Goal: Task Accomplishment & Management: Complete application form

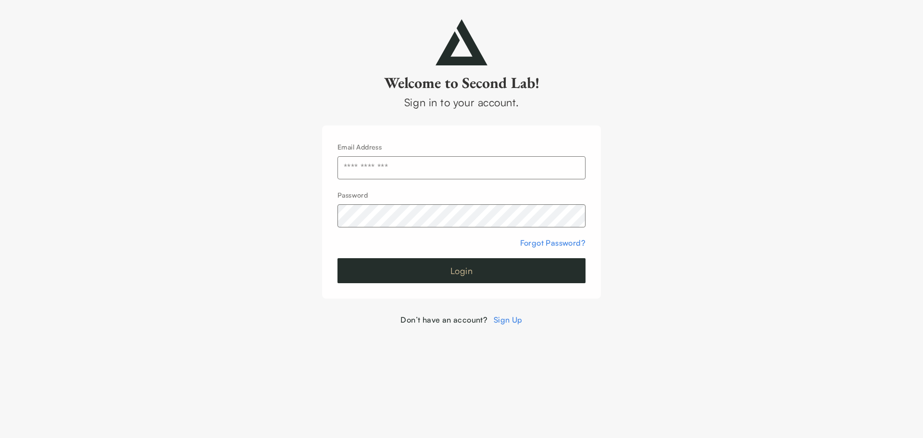
type input "**********"
click at [444, 277] on button "Login" at bounding box center [461, 270] width 248 height 25
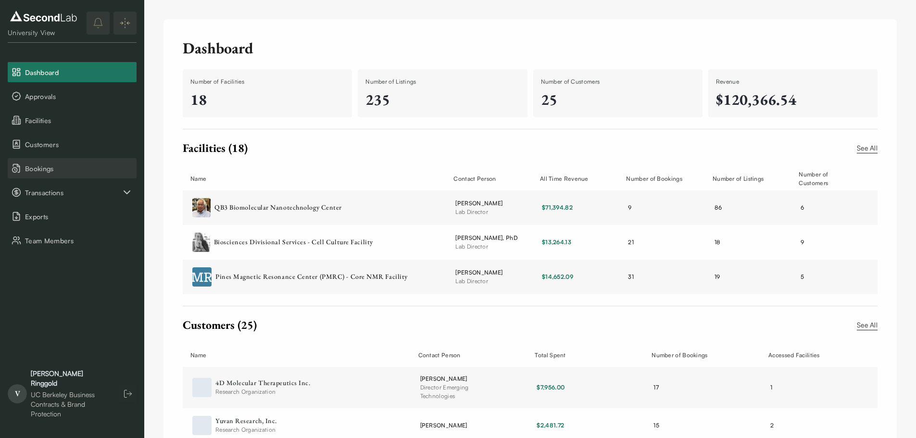
click at [49, 170] on span "Bookings" at bounding box center [79, 168] width 108 height 10
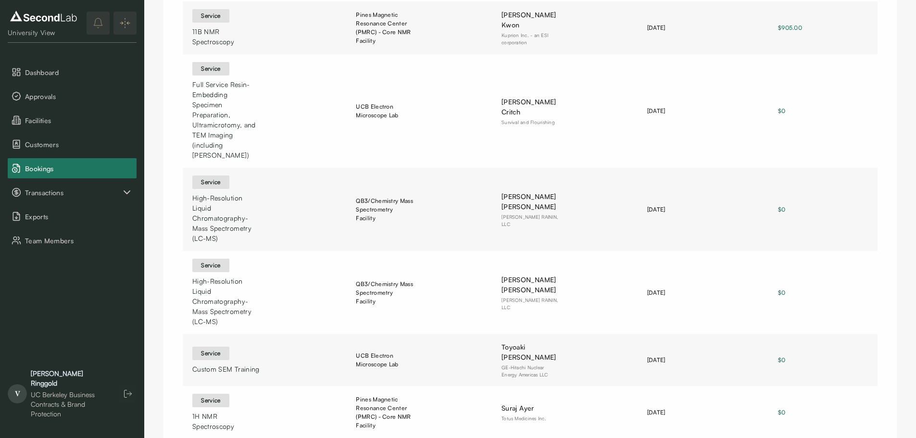
scroll to position [430, 0]
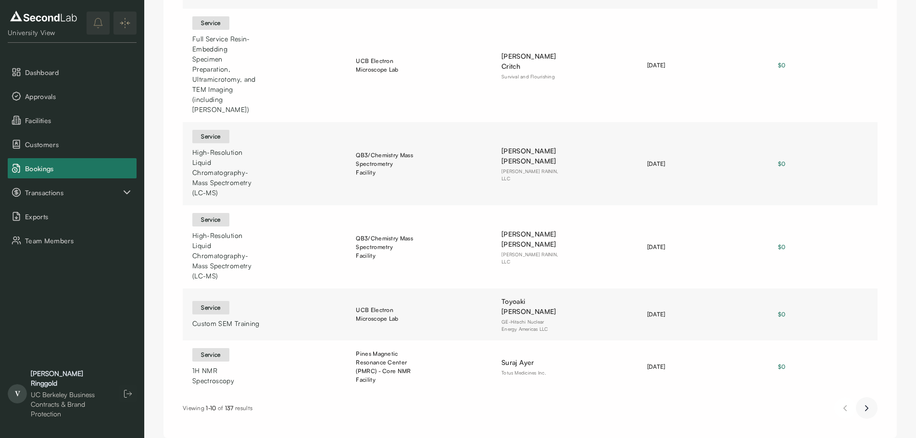
click at [872, 397] on button "Next page" at bounding box center [867, 408] width 22 height 22
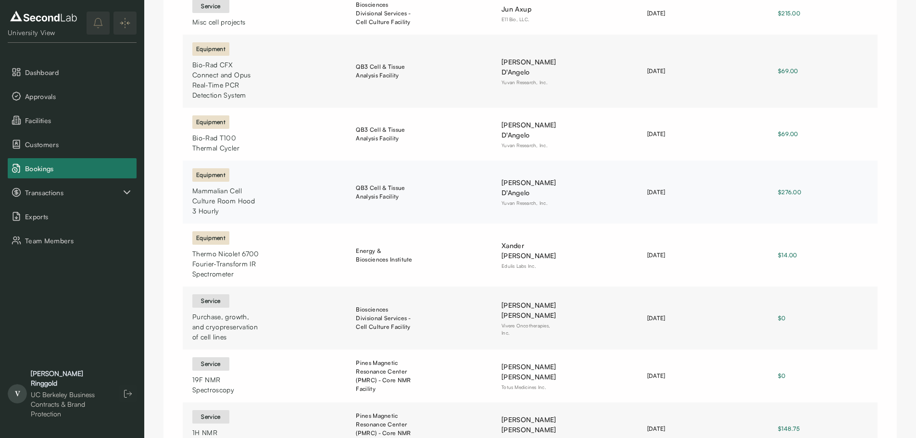
scroll to position [339, 0]
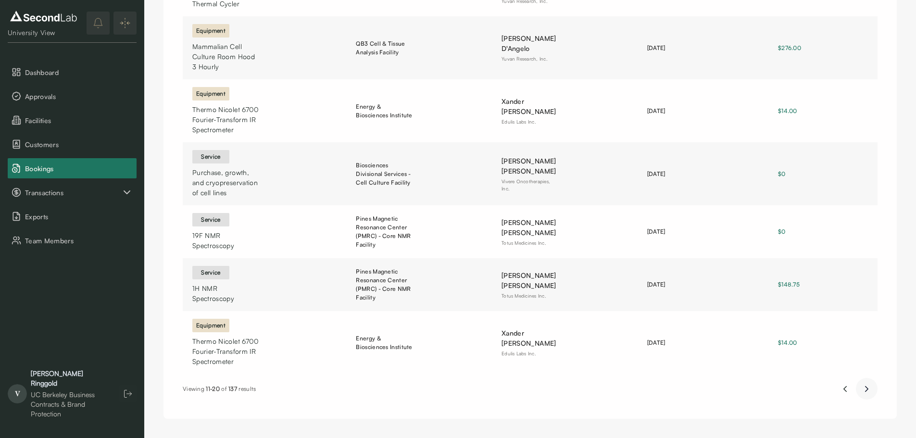
click at [868, 393] on icon "Next page" at bounding box center [866, 389] width 10 height 12
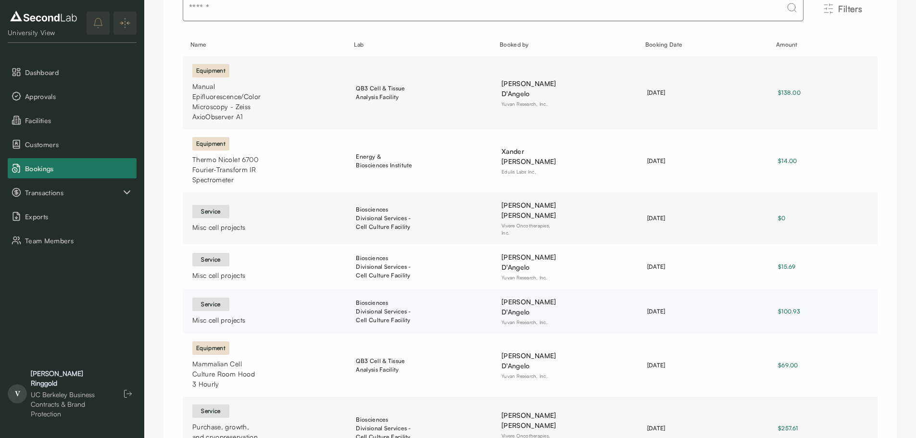
scroll to position [30, 0]
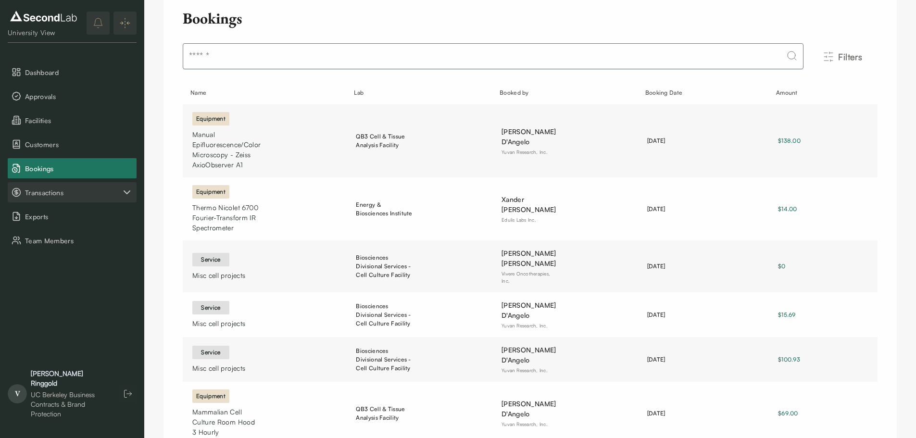
click at [57, 193] on span "Transactions" at bounding box center [73, 192] width 96 height 10
click at [54, 247] on button "Payouts" at bounding box center [72, 240] width 129 height 20
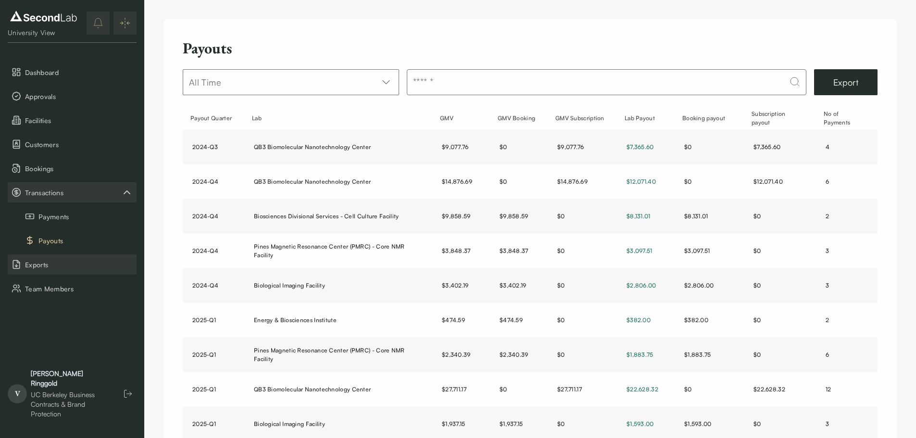
click at [67, 265] on span "Exports" at bounding box center [79, 265] width 108 height 10
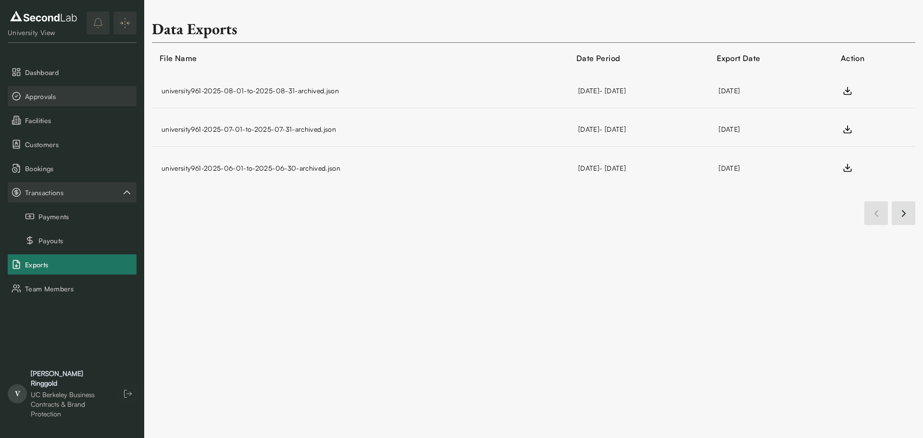
click at [69, 100] on span "Approvals" at bounding box center [79, 96] width 108 height 10
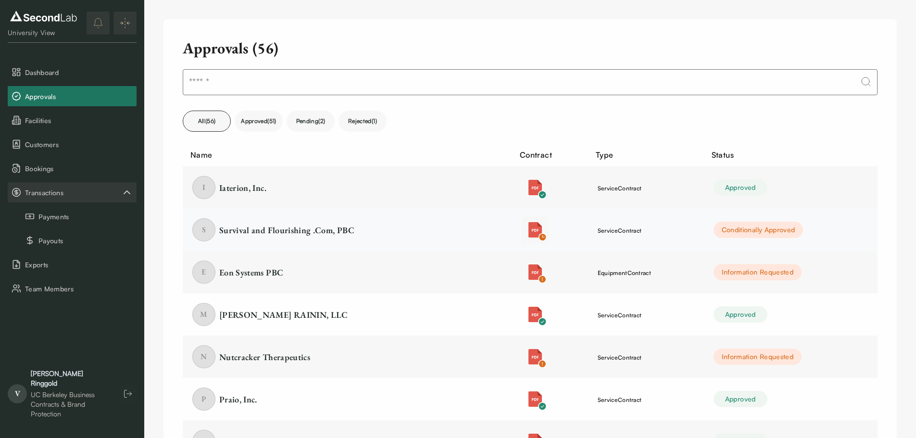
click at [527, 227] on img "button" at bounding box center [534, 229] width 15 height 15
click at [421, 229] on div "S Survival and Flourishing .Com, PBC" at bounding box center [312, 229] width 240 height 23
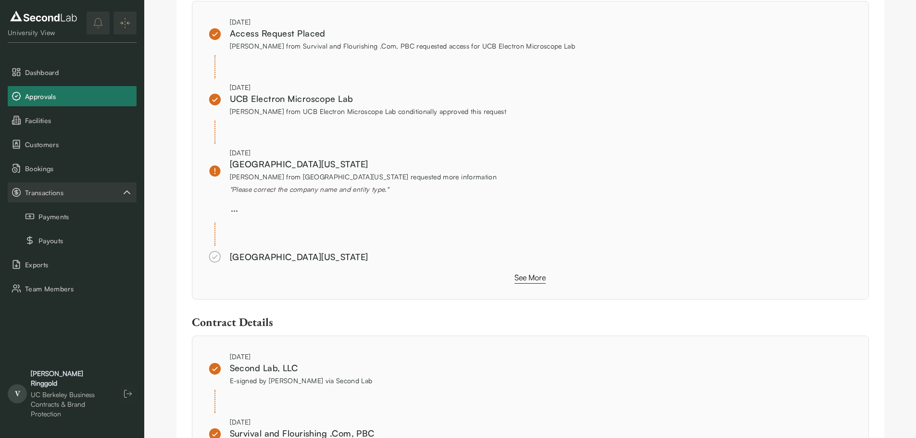
scroll to position [961, 0]
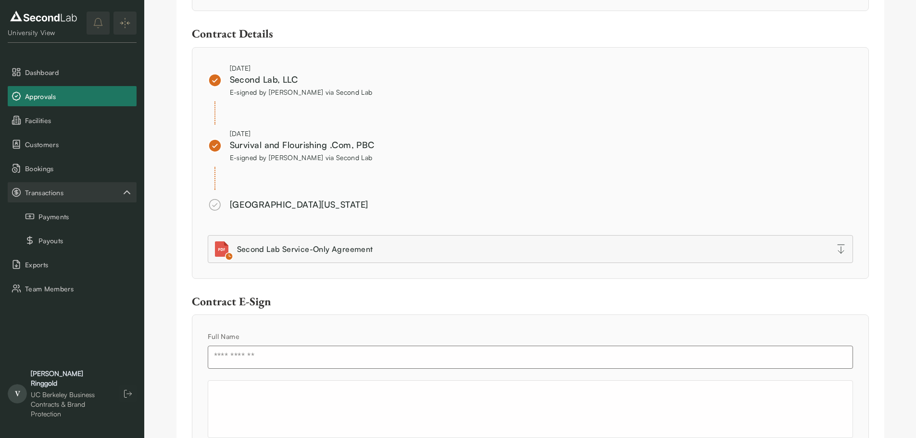
click at [395, 360] on input "text" at bounding box center [530, 357] width 645 height 23
click at [304, 362] on input "text" at bounding box center [530, 357] width 645 height 23
click at [251, 352] on input "text" at bounding box center [530, 357] width 645 height 23
click at [300, 350] on input "text" at bounding box center [530, 357] width 645 height 23
click at [300, 352] on input "text" at bounding box center [530, 357] width 645 height 23
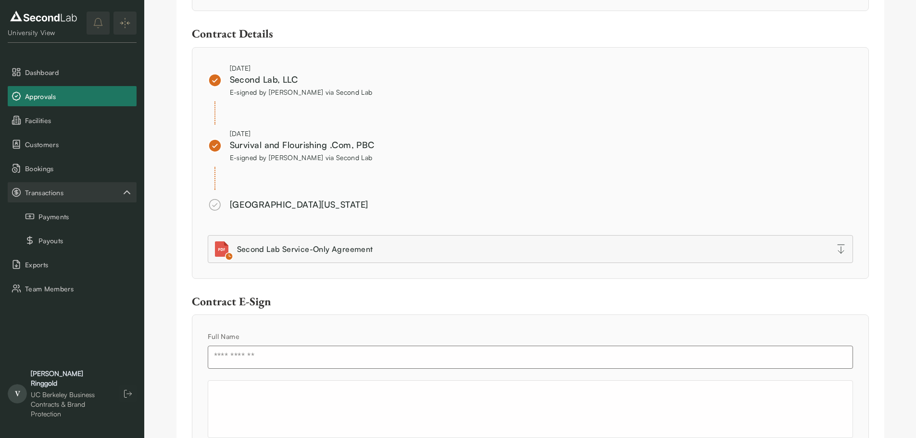
drag, startPoint x: 300, startPoint y: 352, endPoint x: 305, endPoint y: 354, distance: 4.9
click at [300, 353] on input "text" at bounding box center [530, 357] width 645 height 23
drag, startPoint x: 433, startPoint y: 377, endPoint x: 386, endPoint y: 358, distance: 51.1
click at [386, 358] on input "text" at bounding box center [530, 357] width 645 height 23
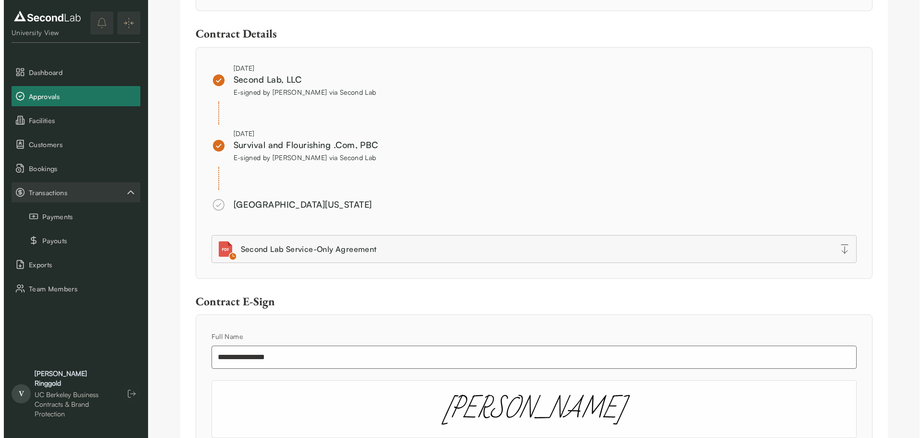
scroll to position [1071, 0]
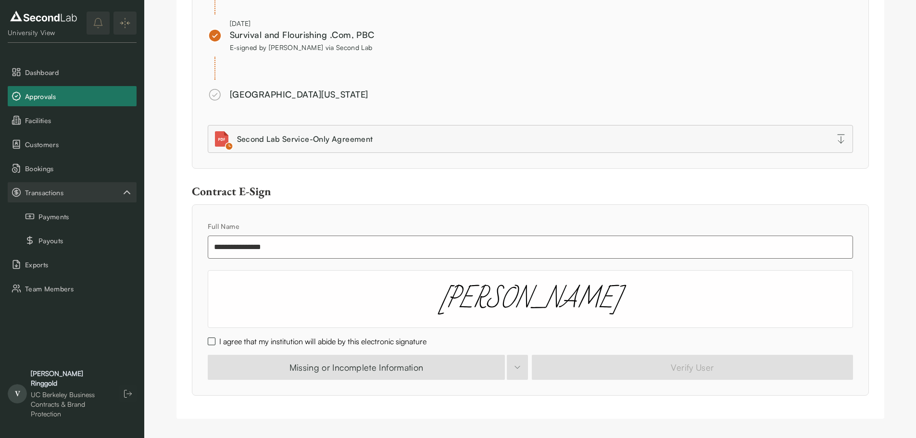
type input "**********"
click at [235, 343] on label "I agree that my institution will abide by this electronic signature" at bounding box center [322, 342] width 207 height 12
click at [215, 343] on button "I agree that my institution will abide by this electronic signature" at bounding box center [212, 341] width 8 height 8
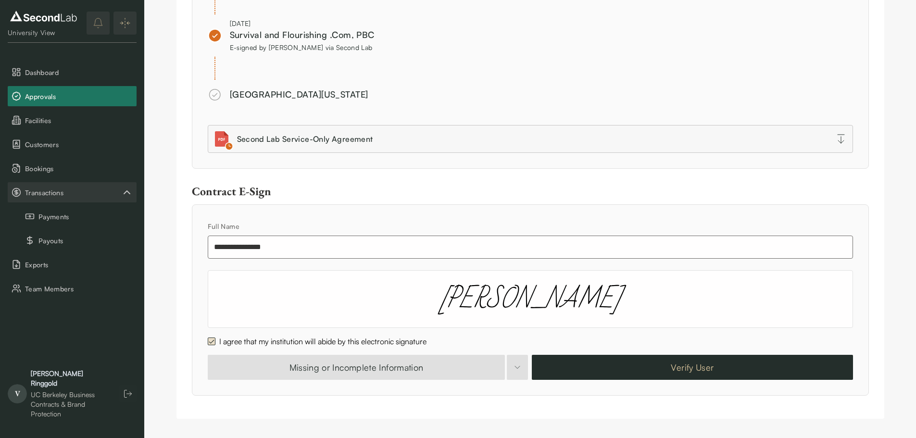
click at [661, 368] on button "Verify User" at bounding box center [692, 367] width 321 height 25
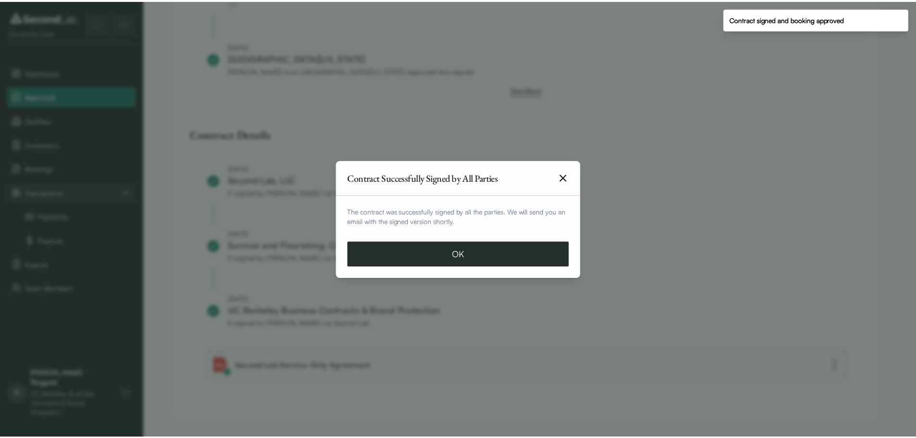
scroll to position [881, 0]
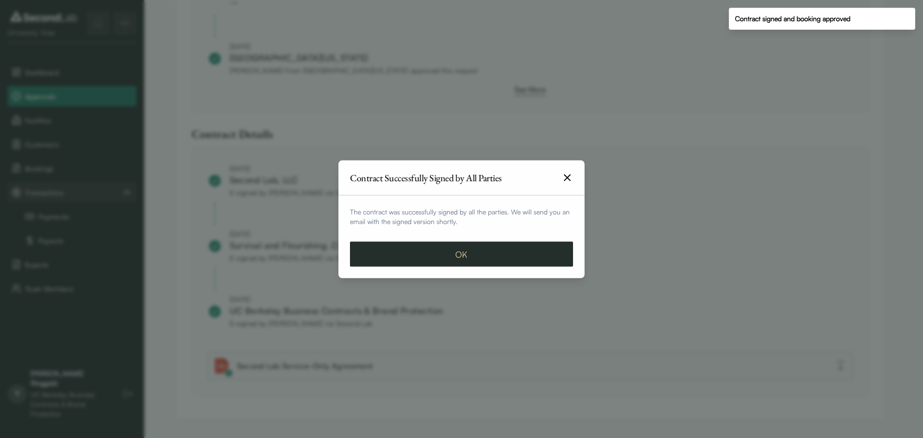
click at [499, 264] on button "OK" at bounding box center [461, 253] width 223 height 25
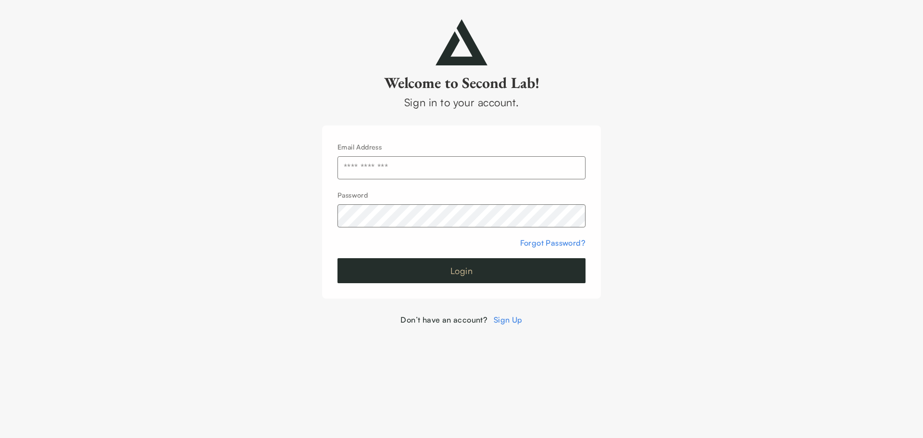
type input "**********"
click at [434, 274] on button "Login" at bounding box center [461, 270] width 248 height 25
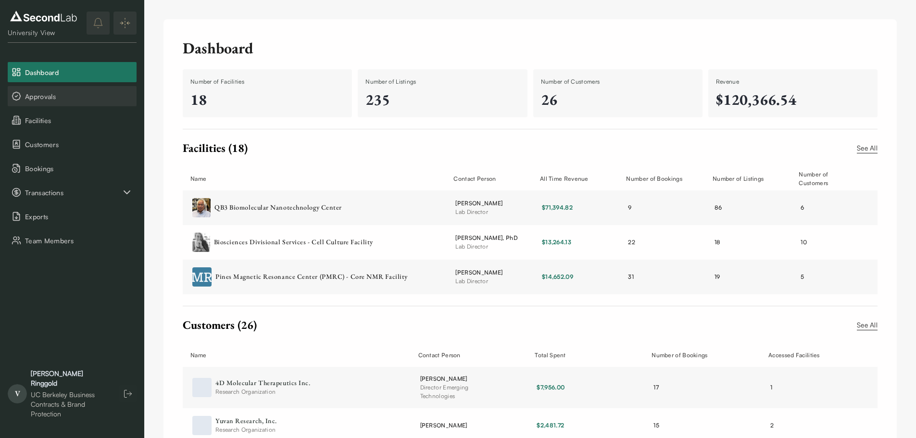
click at [63, 101] on span "Approvals" at bounding box center [79, 96] width 108 height 10
